Goal: Task Accomplishment & Management: Use online tool/utility

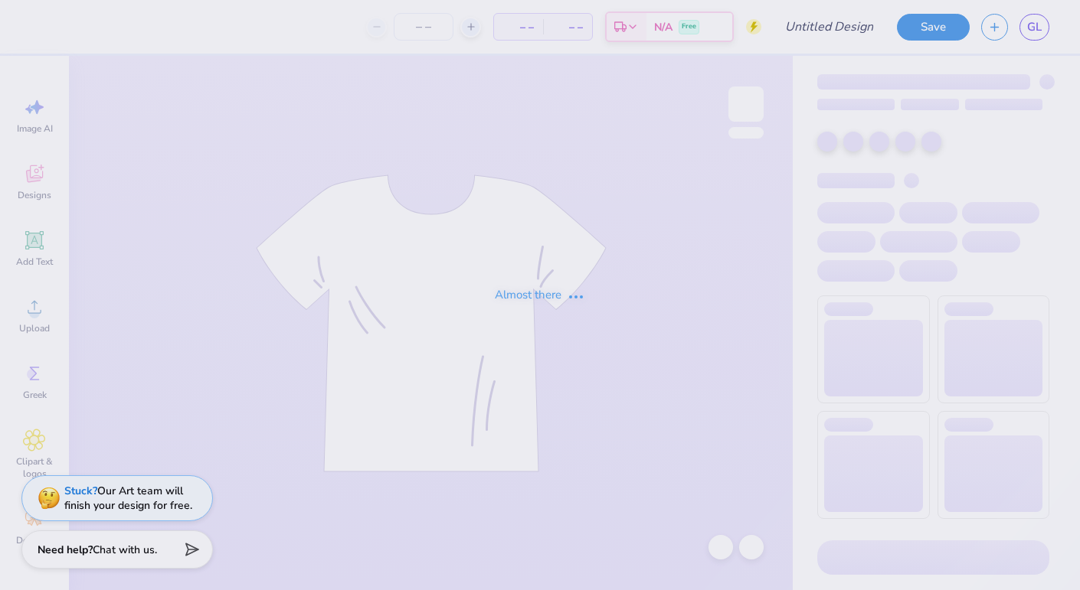
type input "DZ X SAE merch"
type input "90"
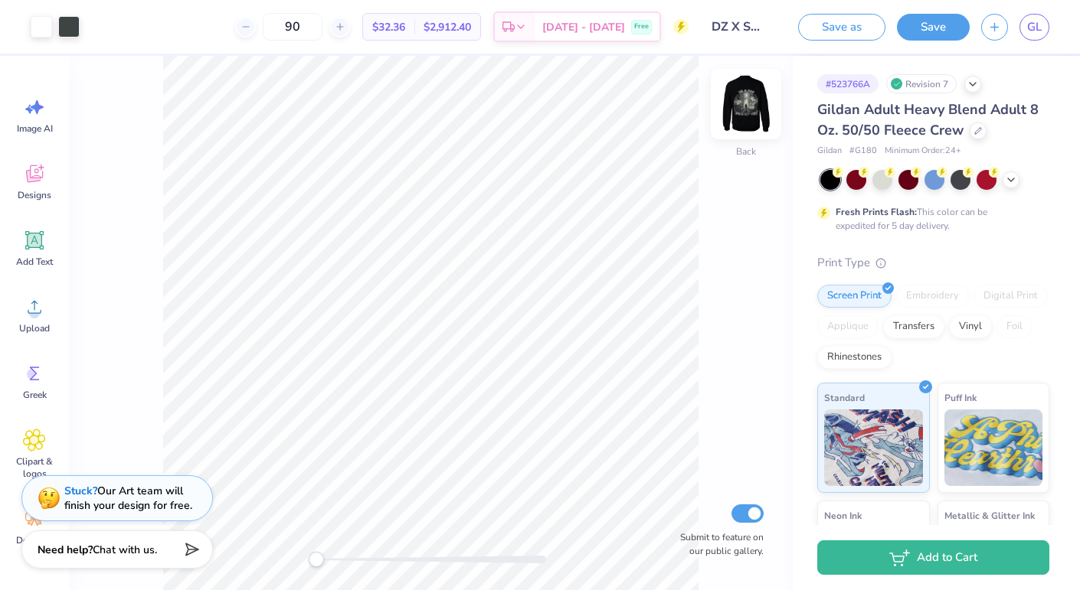
click at [735, 103] on img at bounding box center [745, 104] width 61 height 61
click at [738, 116] on img at bounding box center [745, 104] width 61 height 61
click at [738, 116] on img at bounding box center [746, 104] width 31 height 31
click at [756, 110] on img at bounding box center [745, 104] width 61 height 61
click at [725, 101] on div "Front Submit to feature on our public gallery." at bounding box center [431, 323] width 724 height 535
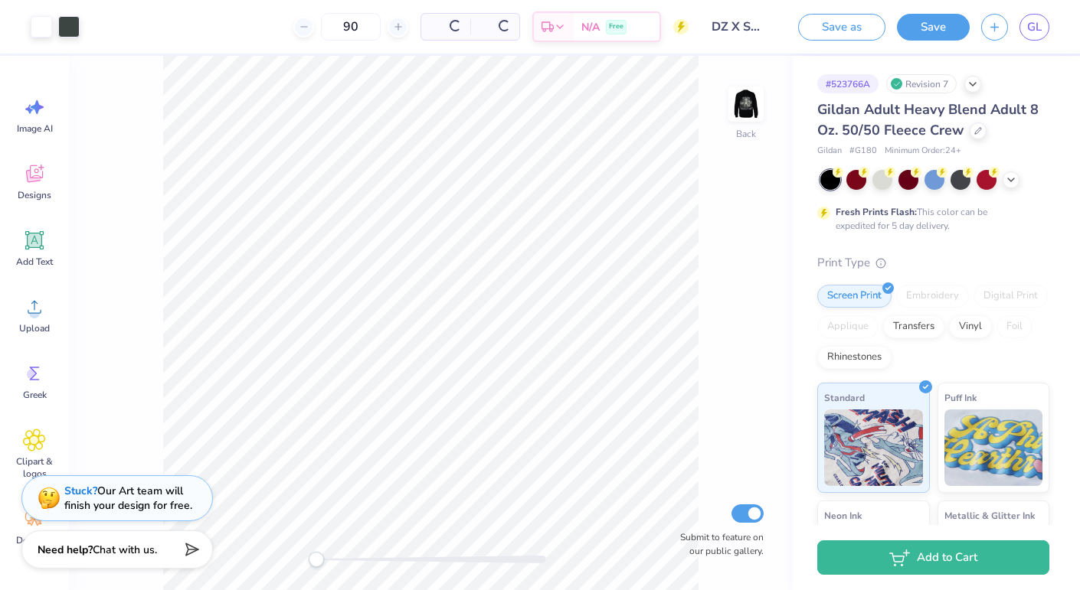
click at [725, 101] on div "Back Submit to feature on our public gallery." at bounding box center [431, 323] width 724 height 535
click at [744, 100] on img at bounding box center [745, 104] width 61 height 61
click at [744, 100] on img at bounding box center [746, 104] width 31 height 31
click at [742, 117] on img at bounding box center [745, 104] width 61 height 61
click at [742, 117] on img at bounding box center [746, 104] width 31 height 31
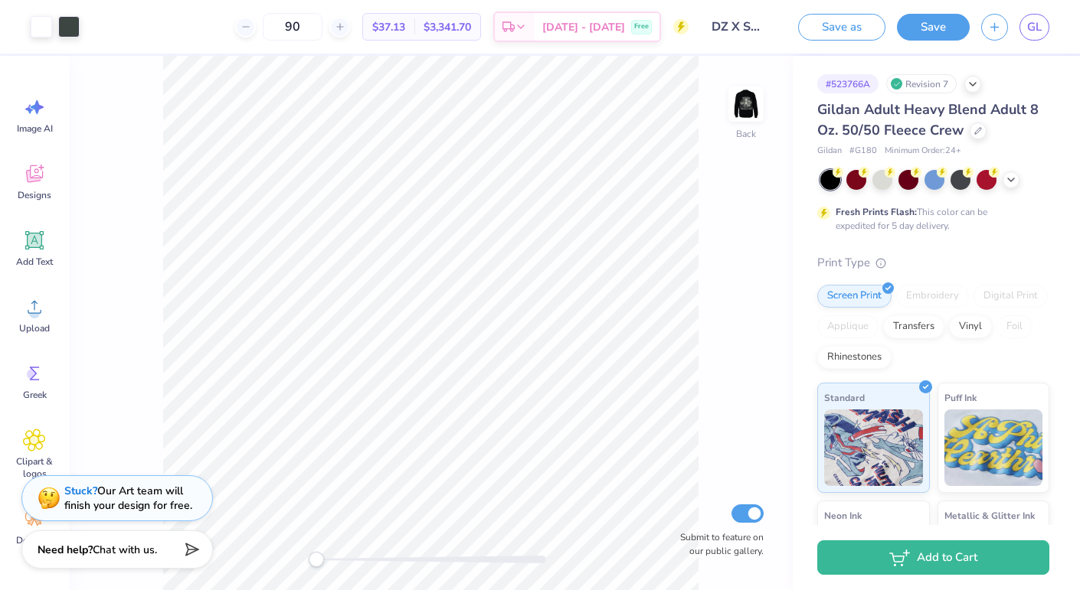
click at [294, 574] on div "Back Submit to feature on our public gallery." at bounding box center [431, 323] width 724 height 535
click at [749, 94] on img at bounding box center [745, 104] width 61 height 61
